Goal: Browse casually

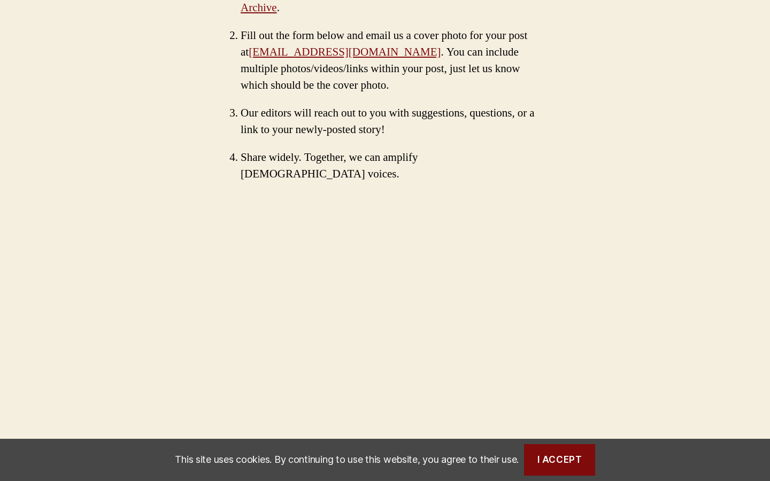
scroll to position [614, 0]
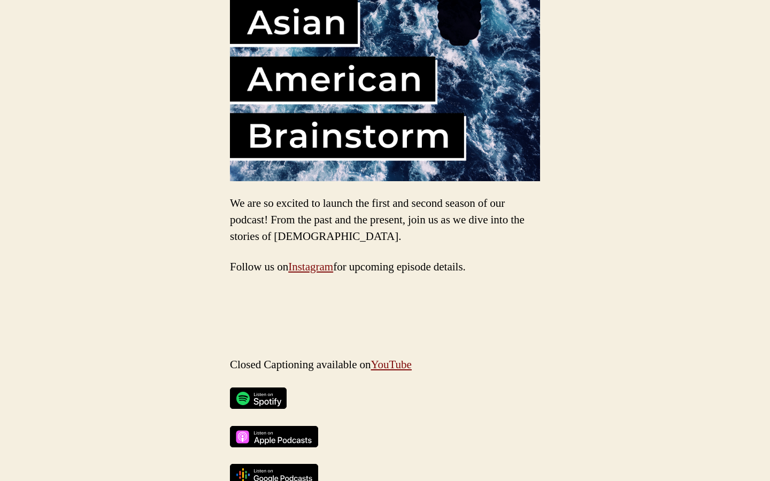
scroll to position [584, 0]
